Goal: Information Seeking & Learning: Check status

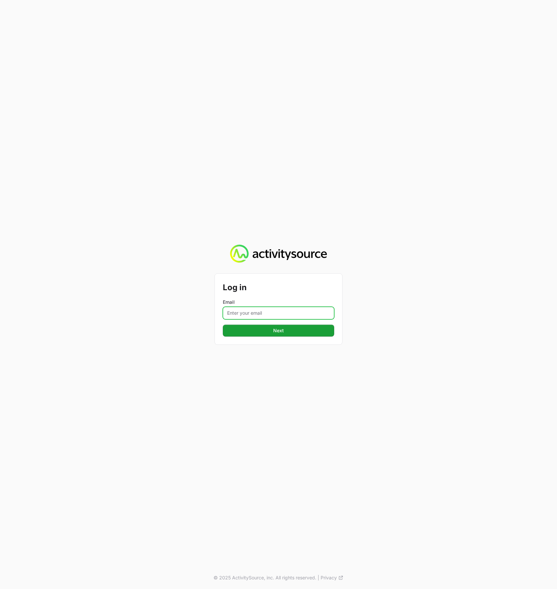
click at [276, 311] on input "Email" at bounding box center [278, 313] width 111 height 13
click at [223, 325] on button "Next Next" at bounding box center [278, 331] width 111 height 12
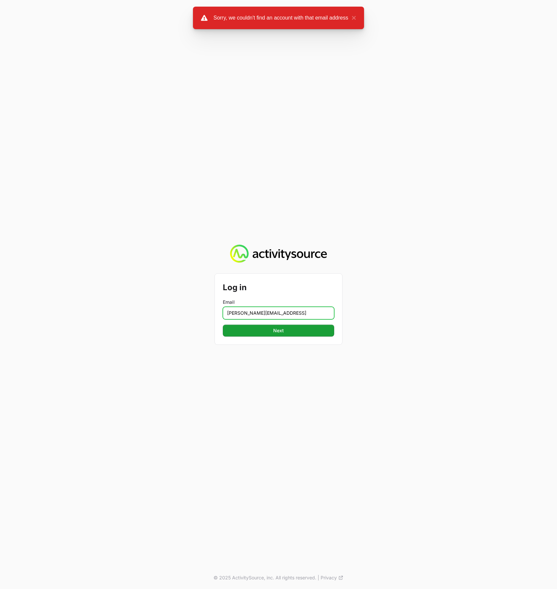
drag, startPoint x: 285, startPoint y: 315, endPoint x: 323, endPoint y: 311, distance: 38.0
click at [302, 311] on input "[PERSON_NAME][EMAIL_ADDRESS]" at bounding box center [278, 313] width 111 height 13
type input "[PERSON_NAME][EMAIL_ADDRESS][DOMAIN_NAME]"
click at [223, 325] on button "Next Next" at bounding box center [278, 331] width 111 height 12
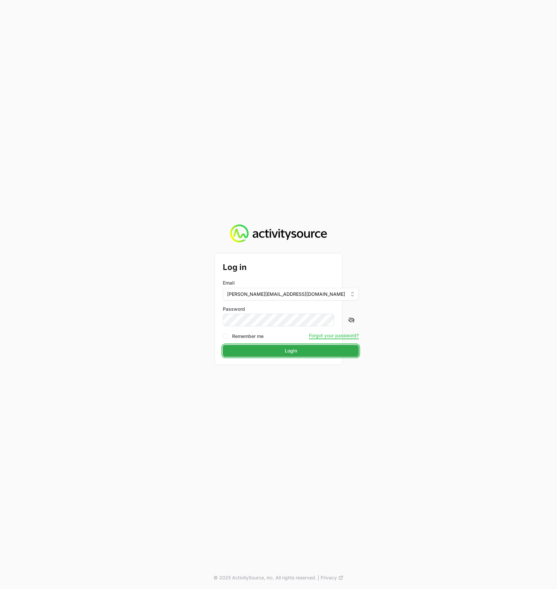
click at [276, 351] on span "Login" at bounding box center [291, 351] width 128 height 8
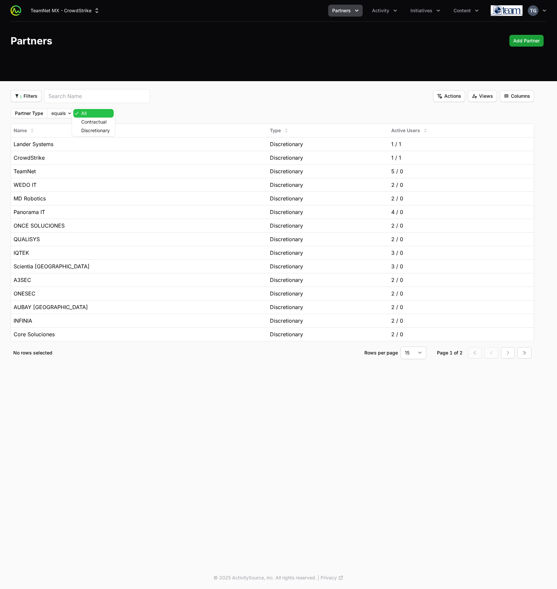
click at [83, 113] on body "TeamNet MX - CrowdStrike Partners Activity Initiatives Content Open user menu O…" at bounding box center [278, 294] width 557 height 589
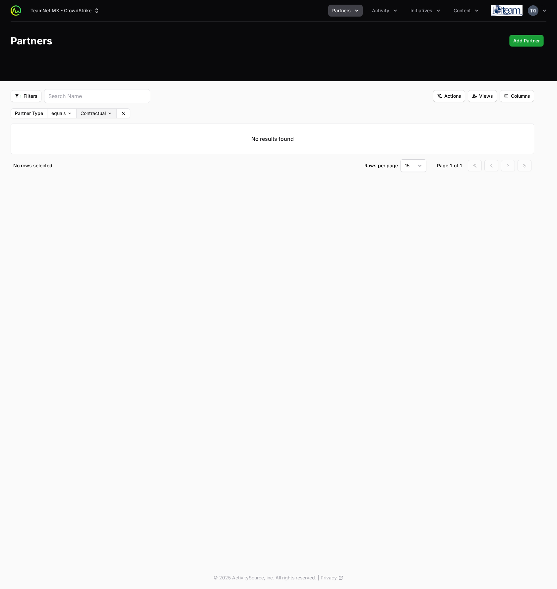
click at [90, 113] on body "TeamNet MX - CrowdStrike Partners Activity Initiatives Content Open user menu O…" at bounding box center [278, 294] width 557 height 589
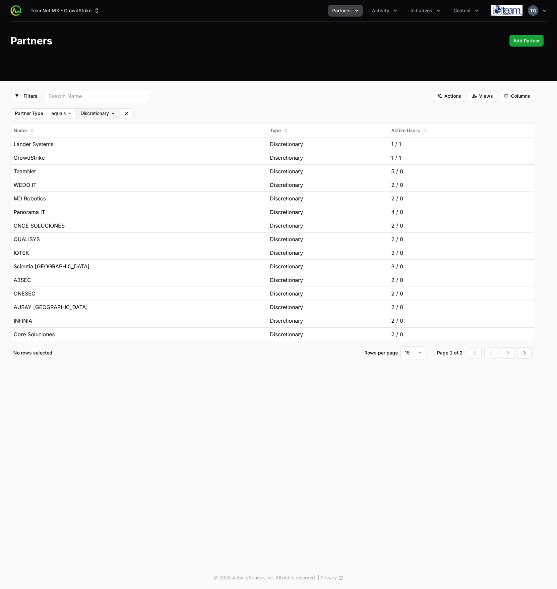
click at [92, 115] on body "TeamNet MX - CrowdStrike Partners Activity Initiatives Content Open user menu O…" at bounding box center [278, 294] width 557 height 589
click at [384, 2] on div "TeamNet MX - CrowdStrike Partners Activity Initiatives Content Open user menu O…" at bounding box center [278, 10] width 535 height 21
click at [384, 5] on button "Activity" at bounding box center [384, 11] width 33 height 12
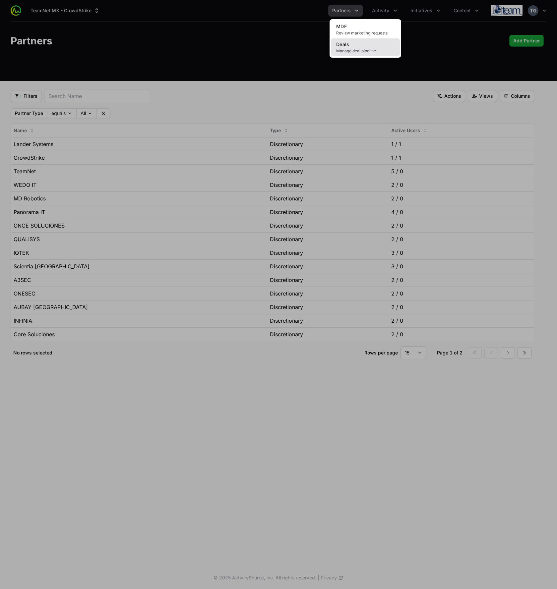
click at [371, 40] on link "Deals Manage deal pipeline" at bounding box center [365, 47] width 69 height 18
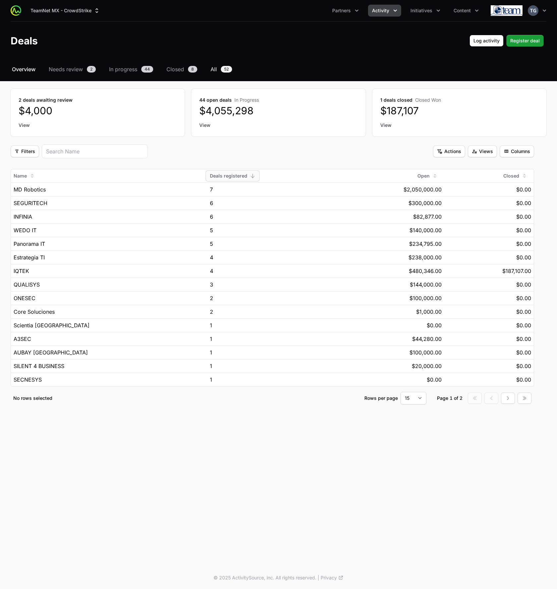
click at [223, 70] on span "52" at bounding box center [226, 69] width 11 height 7
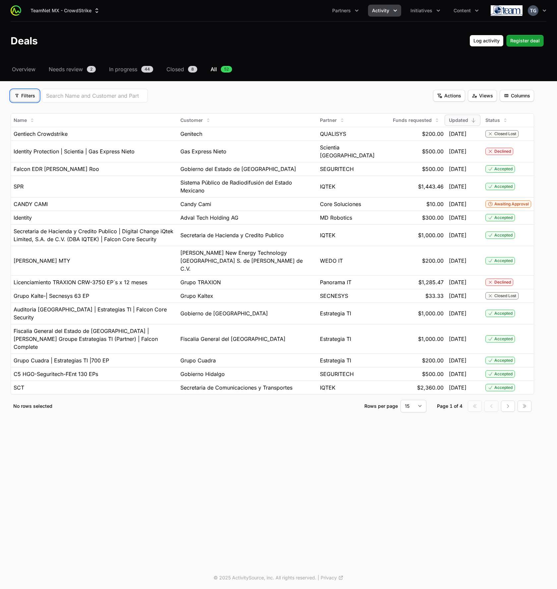
click at [19, 94] on span "Filters" at bounding box center [25, 96] width 21 height 8
drag, startPoint x: 239, startPoint y: 102, endPoint x: 319, endPoint y: 98, distance: 80.3
click at [239, 102] on html "TeamNet MX - CrowdStrike Partners Activity Initiatives Content Open user menu O…" at bounding box center [278, 294] width 557 height 589
click at [519, 96] on span "Columns" at bounding box center [516, 96] width 27 height 8
click at [519, 96] on html "TeamNet MX - CrowdStrike Partners Activity Initiatives Content Open user menu O…" at bounding box center [278, 294] width 557 height 589
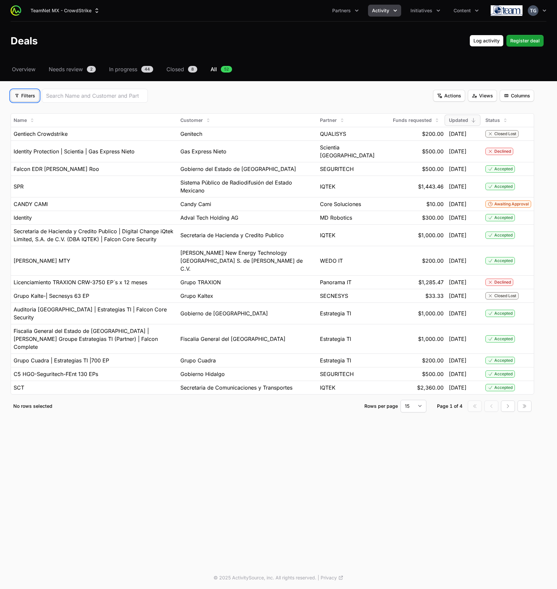
click at [17, 96] on icon "Filter options" at bounding box center [17, 95] width 5 height 5
click at [41, 114] on div "Partner" at bounding box center [37, 112] width 70 height 10
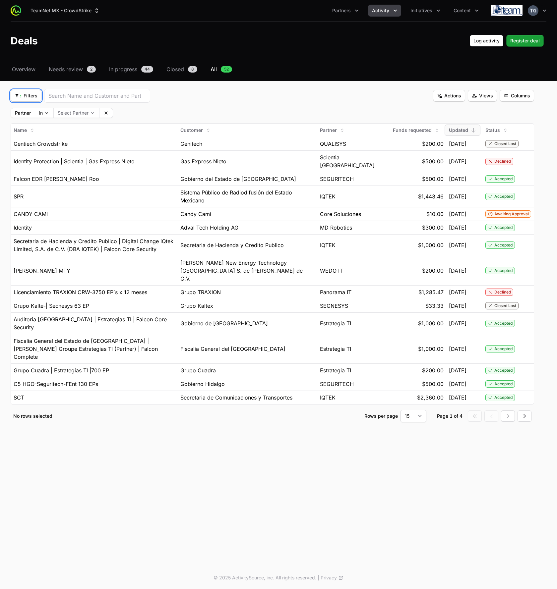
click at [35, 99] on span "1 Filters" at bounding box center [26, 96] width 23 height 8
click at [32, 121] on div "Initiatives" at bounding box center [37, 122] width 70 height 10
click at [193, 109] on body "TeamNet MX - CrowdStrike Partners Activity Initiatives Content Open user menu O…" at bounding box center [278, 294] width 557 height 589
click at [86, 14] on button "TeamNet MX - CrowdStrike" at bounding box center [66, 11] width 78 height 12
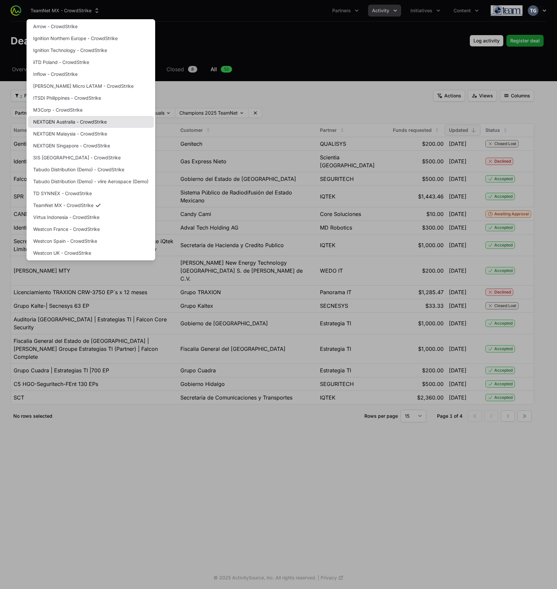
click at [91, 123] on link "NEXTGEN Australia - CrowdStrike" at bounding box center [91, 122] width 126 height 12
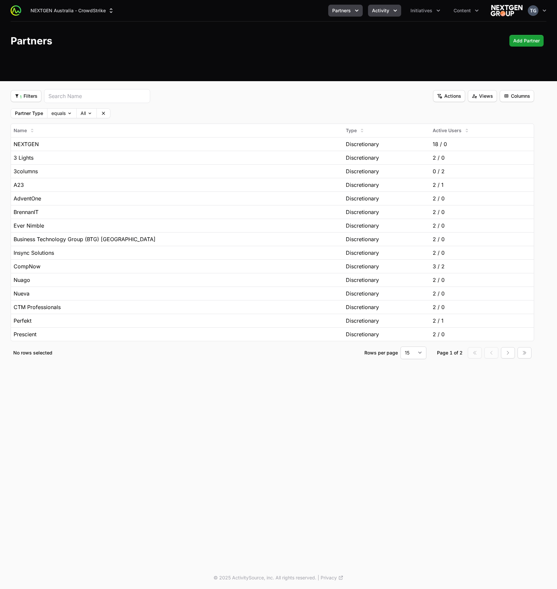
click at [388, 14] on button "Activity" at bounding box center [384, 11] width 33 height 12
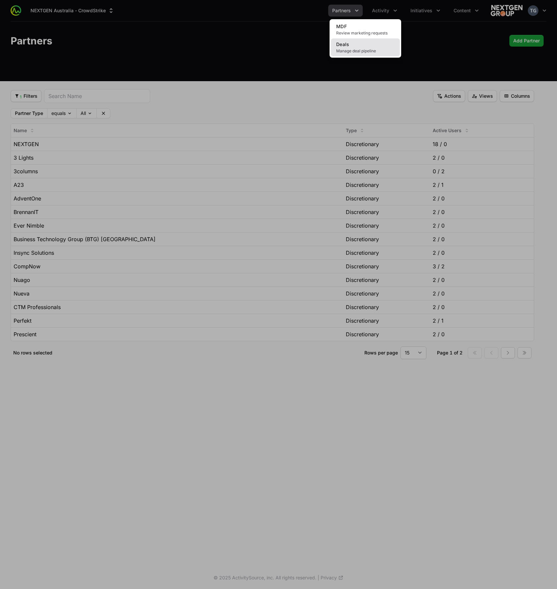
click at [371, 46] on link "Deals Manage deal pipeline" at bounding box center [365, 47] width 69 height 18
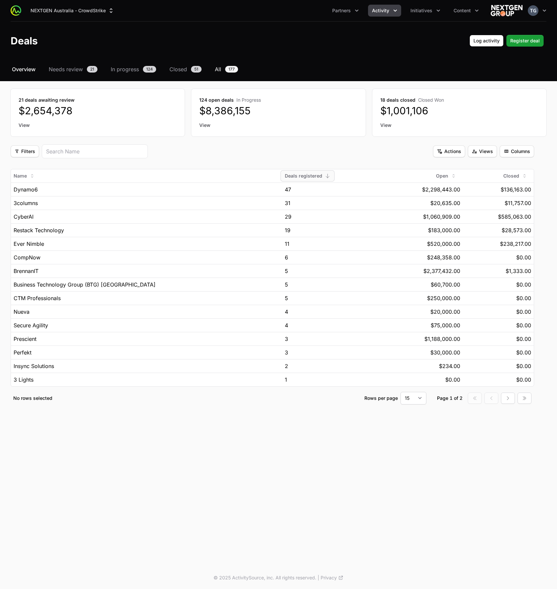
click at [222, 69] on link "All 177" at bounding box center [226, 69] width 26 height 8
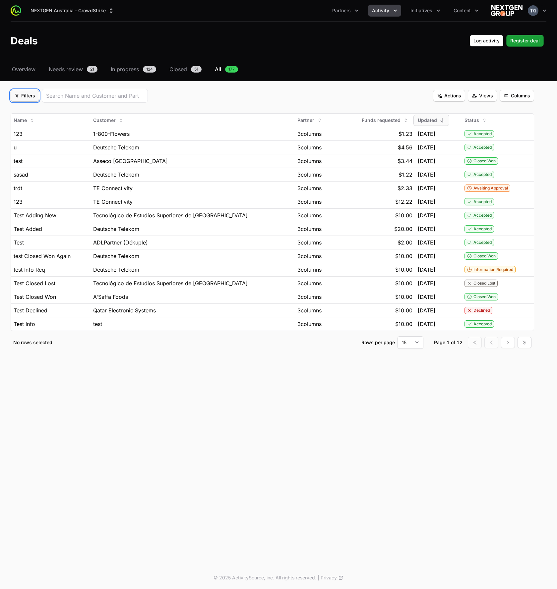
click at [16, 95] on icon "Filter options" at bounding box center [17, 95] width 5 height 5
click at [24, 120] on div "Initiatives" at bounding box center [37, 122] width 70 height 10
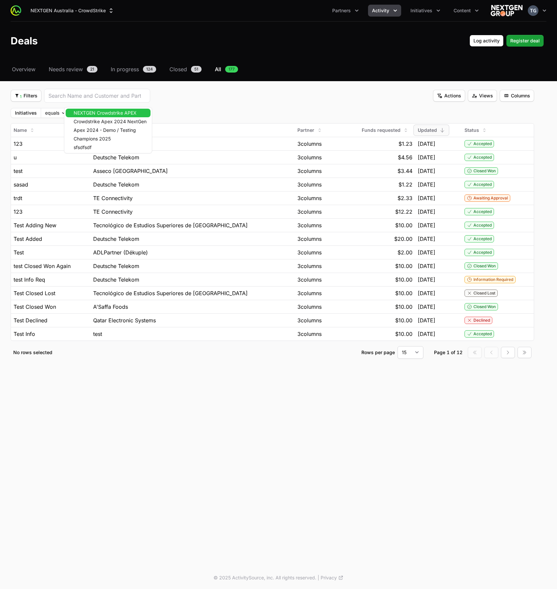
click at [92, 112] on body "NEXTGEN Australia - CrowdStrike Partners Activity Initiatives Content Open user…" at bounding box center [278, 294] width 557 height 589
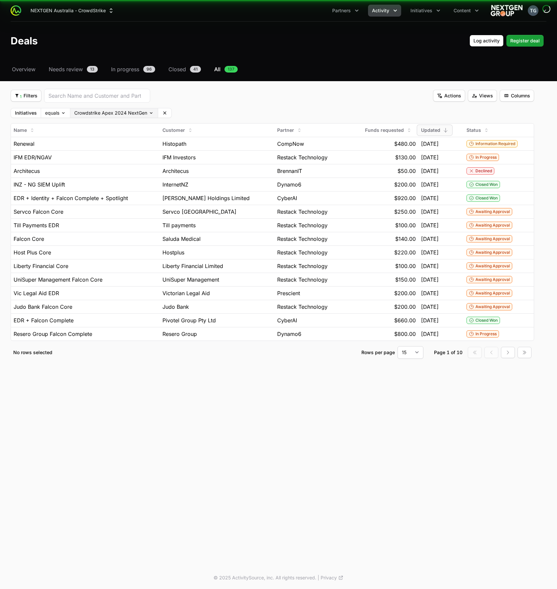
click at [100, 111] on body "NEXTGEN Australia - CrowdStrike Partners Activity Initiatives Content Open user…" at bounding box center [278, 294] width 557 height 589
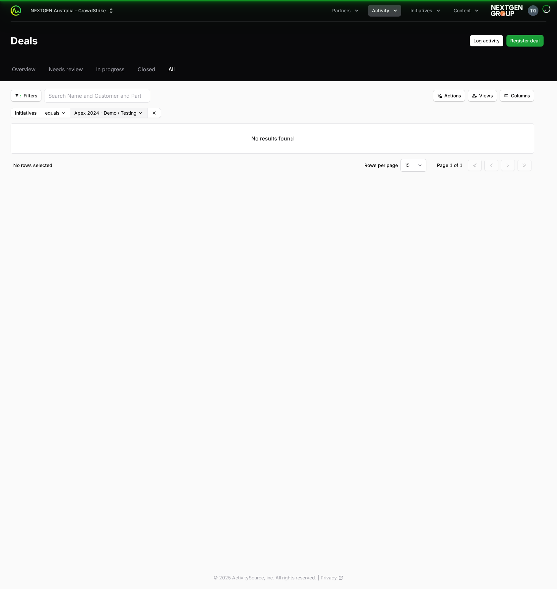
click at [102, 113] on body "NEXTGEN Australia - CrowdStrike Partners Activity Initiatives Content Open user…" at bounding box center [278, 294] width 557 height 589
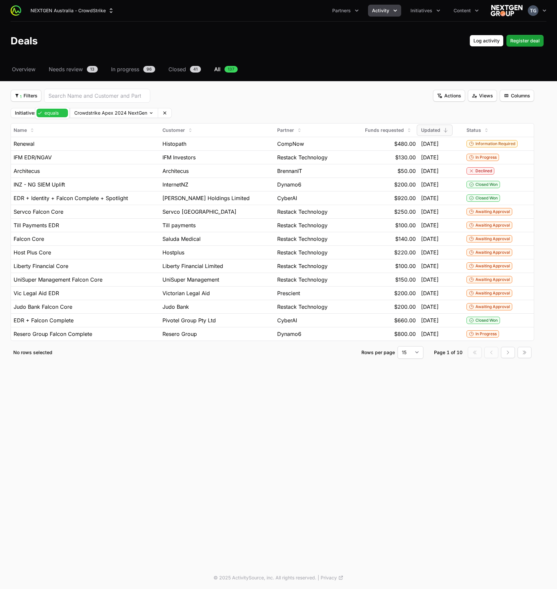
click at [58, 117] on body "NEXTGEN Australia - CrowdStrike Partners Activity Initiatives Content Open user…" at bounding box center [278, 294] width 557 height 589
click at [120, 111] on body "NEXTGEN Australia - CrowdStrike Partners Activity Initiatives Content Open user…" at bounding box center [278, 294] width 557 height 589
click at [28, 114] on label "Initiatives" at bounding box center [26, 113] width 22 height 5
click at [33, 91] on button "1 Filters 1 Filters" at bounding box center [26, 96] width 31 height 12
click at [40, 134] on div "Status" at bounding box center [37, 132] width 70 height 10
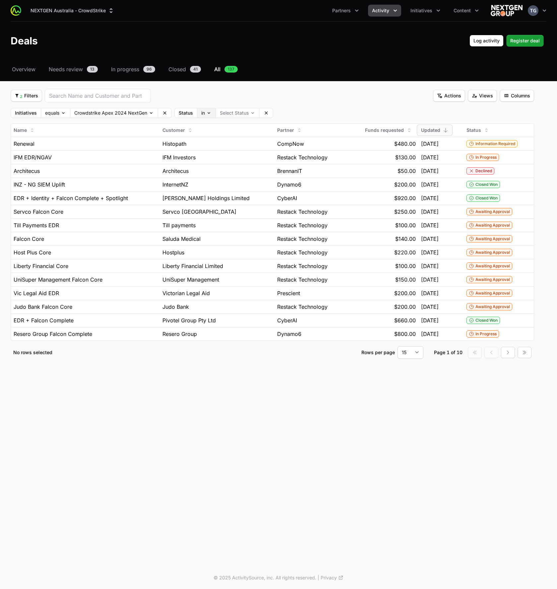
click at [204, 117] on body "NEXTGEN Australia - CrowdStrike Partners Activity Initiatives Content Open user…" at bounding box center [278, 294] width 557 height 589
click at [236, 106] on html "NEXTGEN Australia - CrowdStrike Partners Activity Initiatives Content Open user…" at bounding box center [278, 294] width 557 height 589
click at [237, 109] on body "NEXTGEN Australia - CrowdStrike Partners Activity Initiatives Content Open user…" at bounding box center [278, 294] width 557 height 589
click at [313, 108] on html "NEXTGEN Australia - CrowdStrike Partners Activity Initiatives Content Open user…" at bounding box center [278, 294] width 557 height 589
click at [225, 112] on body "NEXTGEN Australia - CrowdStrike Partners Activity Initiatives Content Open user…" at bounding box center [278, 294] width 557 height 589
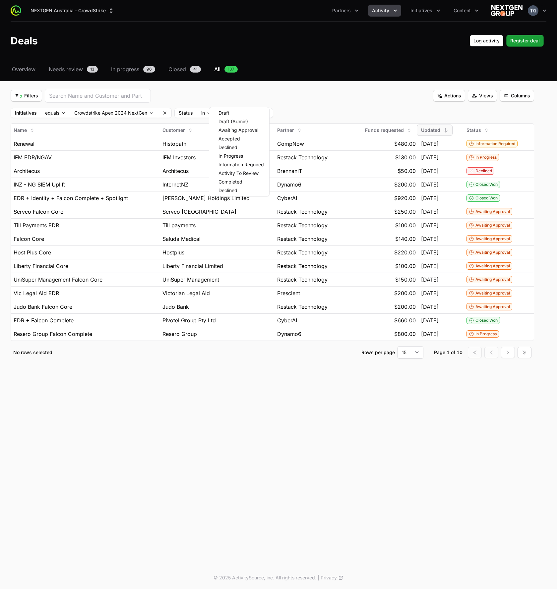
click at [323, 111] on html "NEXTGEN Australia - CrowdStrike Partners Activity Initiatives Content Open user…" at bounding box center [278, 294] width 557 height 589
click at [209, 112] on body "NEXTGEN Australia - CrowdStrike Partners Activity Initiatives Content Open user…" at bounding box center [278, 294] width 557 height 589
click at [166, 113] on icon at bounding box center [164, 112] width 5 height 5
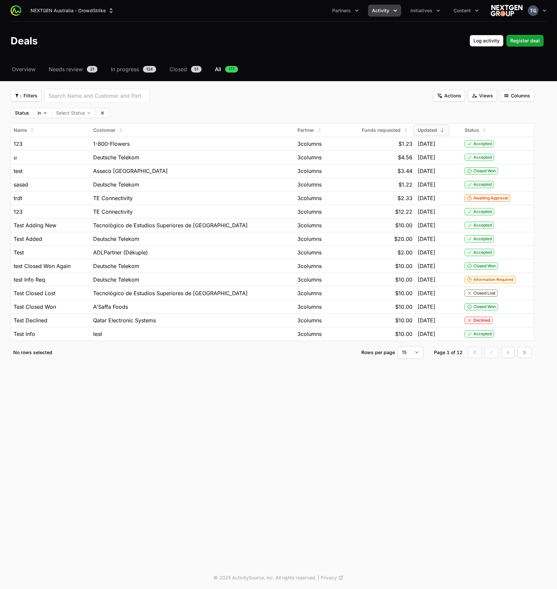
click at [103, 112] on icon at bounding box center [102, 112] width 3 height 3
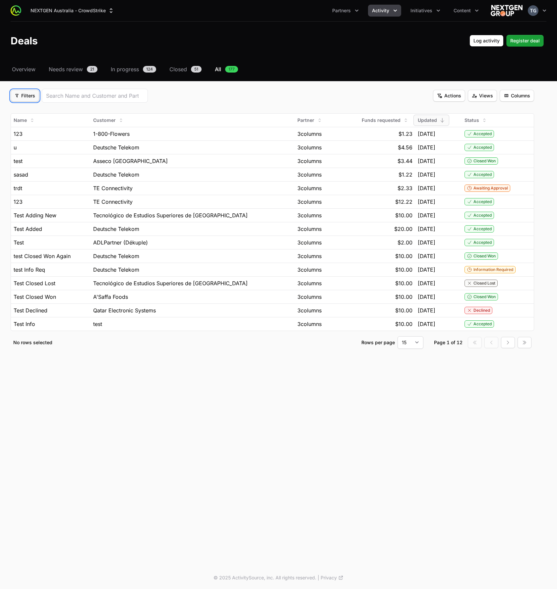
click at [30, 99] on span "Filters" at bounding box center [25, 96] width 21 height 8
click at [44, 112] on div "Partner" at bounding box center [37, 112] width 70 height 10
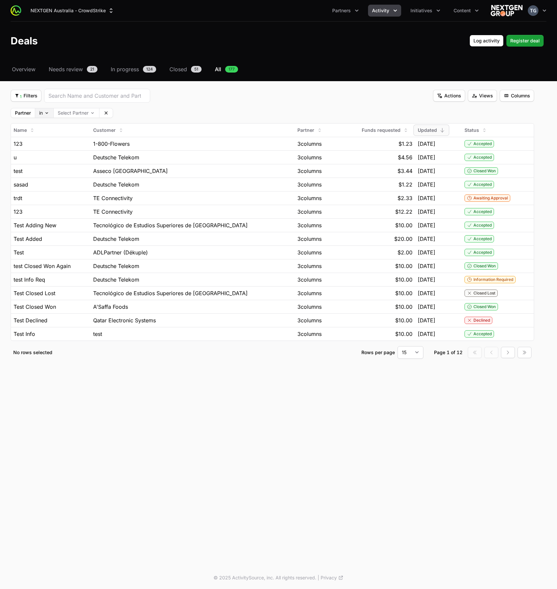
click at [48, 110] on body "NEXTGEN Australia - CrowdStrike Partners Activity Initiatives Content Open user…" at bounding box center [278, 294] width 557 height 589
click at [167, 116] on html "NEXTGEN Australia - CrowdStrike Partners Activity Initiatives Content Open user…" at bounding box center [278, 294] width 557 height 589
click at [48, 113] on body "NEXTGEN Australia - CrowdStrike Partners Activity Initiatives Content Open user…" at bounding box center [278, 294] width 557 height 589
click at [54, 106] on html "NEXTGEN Australia - CrowdStrike Partners Activity Initiatives Content Open user…" at bounding box center [278, 294] width 557 height 589
click at [89, 115] on body "NEXTGEN Australia - CrowdStrike Partners Activity Initiatives Content Open user…" at bounding box center [278, 294] width 557 height 589
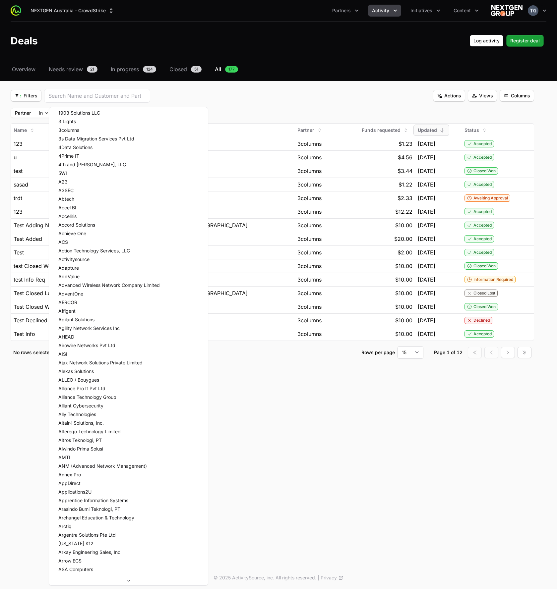
click at [253, 103] on html "NEXTGEN Australia - CrowdStrike Partners Activity Initiatives Content Open user…" at bounding box center [278, 294] width 557 height 589
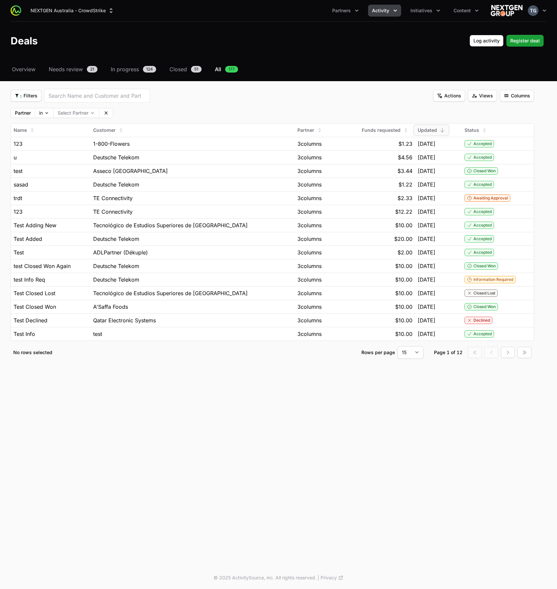
click at [84, 118] on div "Partner in Select Partner Clear" at bounding box center [62, 113] width 102 height 10
click at [85, 114] on body "NEXTGEN Australia - CrowdStrike Partners Activity Initiatives Content Open user…" at bounding box center [278, 294] width 557 height 589
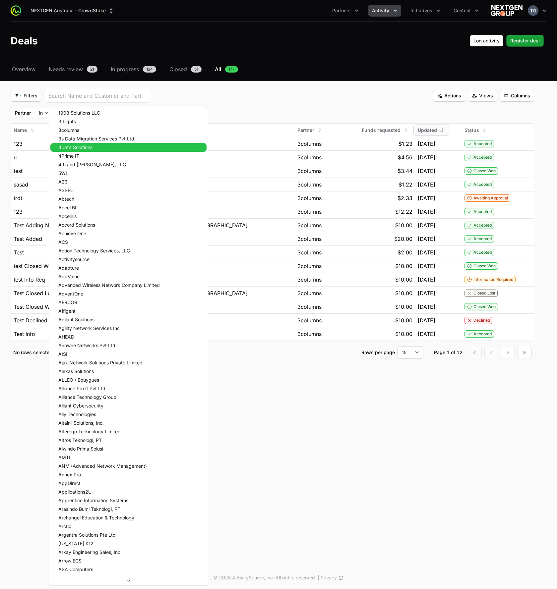
click at [91, 147] on span "4Data Solutions" at bounding box center [75, 147] width 34 height 5
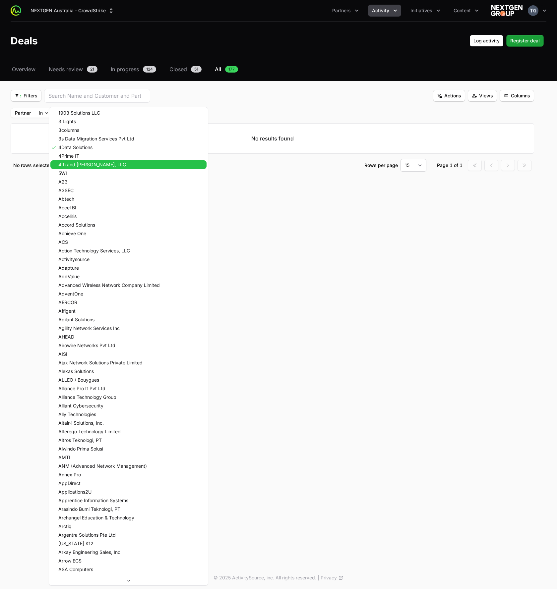
click at [93, 166] on span "4th and [PERSON_NAME], LLC" at bounding box center [92, 164] width 68 height 5
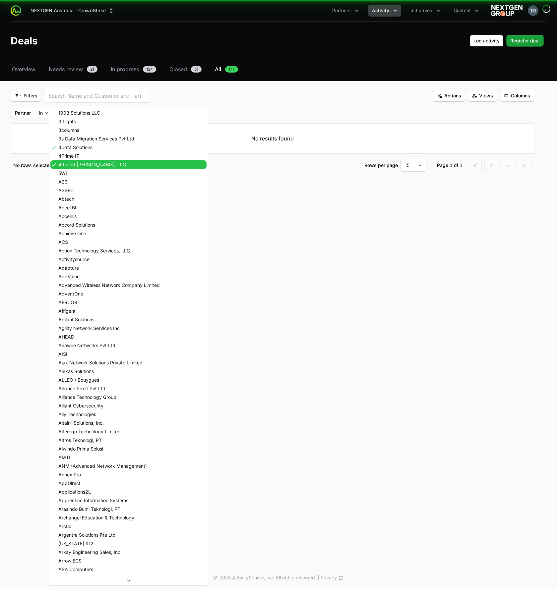
click at [92, 165] on span "4th and [PERSON_NAME], LLC" at bounding box center [92, 164] width 68 height 5
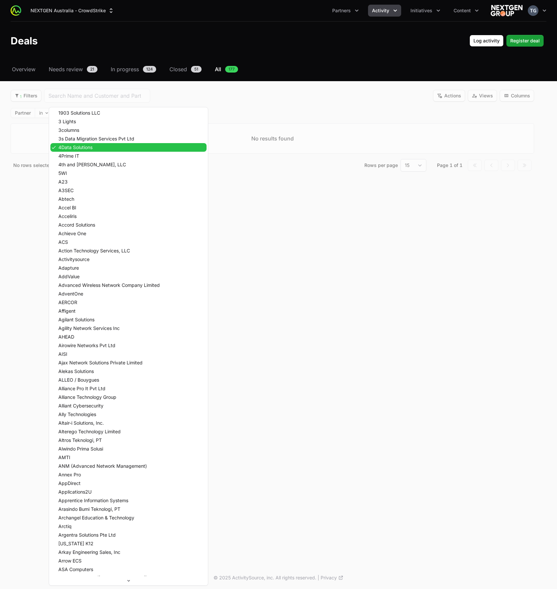
click at [88, 148] on span "4Data Solutions" at bounding box center [75, 147] width 34 height 5
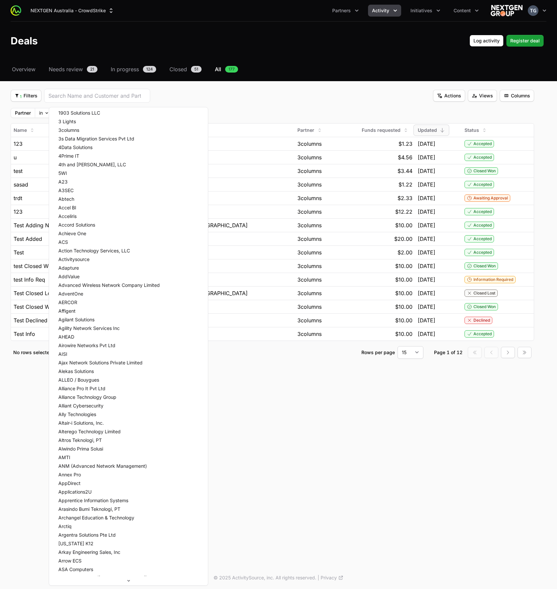
click at [242, 110] on html "NEXTGEN Australia - CrowdStrike Partners Activity Initiatives Content Open user…" at bounding box center [278, 294] width 557 height 589
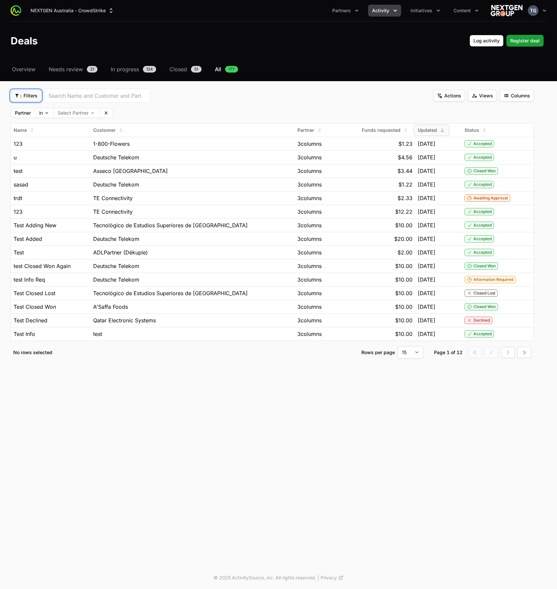
click at [28, 95] on span "1 Filters" at bounding box center [26, 96] width 23 height 8
click at [31, 123] on div "Initiatives" at bounding box center [37, 122] width 70 height 10
click at [204, 112] on body "NEXTGEN Australia - CrowdStrike Partners Activity Initiatives Content Open user…" at bounding box center [278, 294] width 557 height 589
click at [326, 124] on html "NEXTGEN Australia - CrowdStrike Partners Activity Initiatives Content Open user…" at bounding box center [278, 294] width 557 height 589
click at [15, 92] on span "2 Filters" at bounding box center [27, 96] width 24 height 8
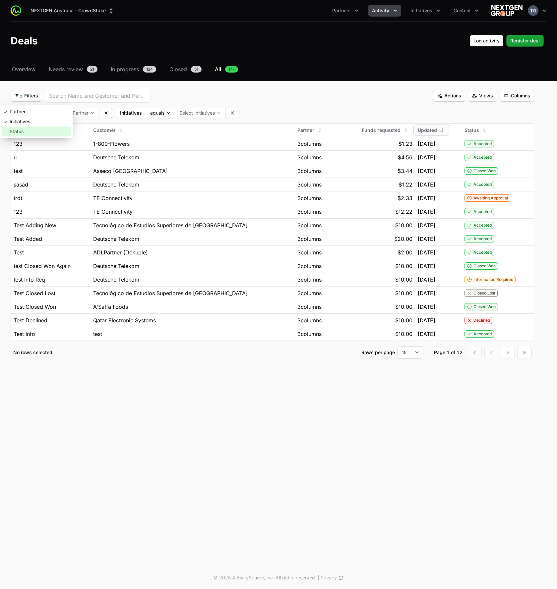
click at [21, 131] on div "Status" at bounding box center [37, 132] width 70 height 10
